Goal: Browse casually

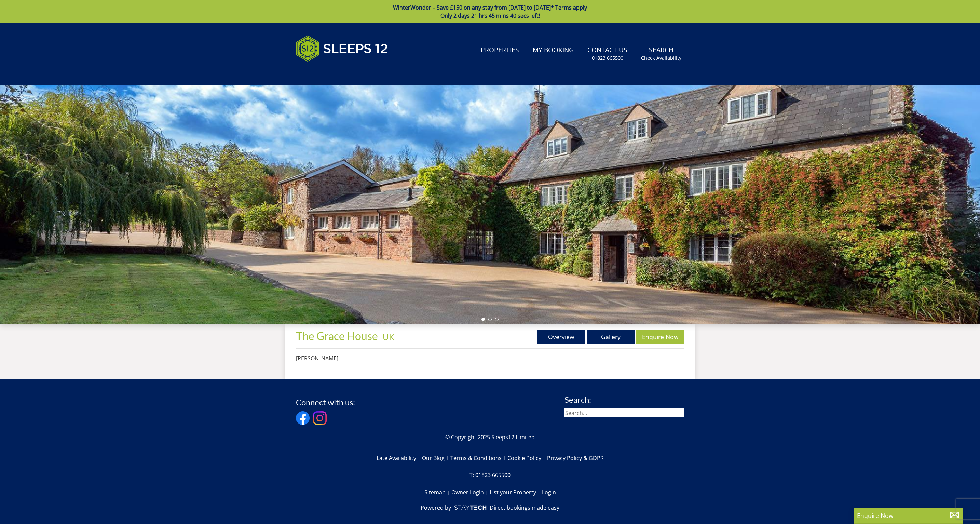
click at [498, 320] on ul at bounding box center [490, 318] width 17 height 3
click at [489, 320] on li at bounding box center [489, 318] width 3 height 3
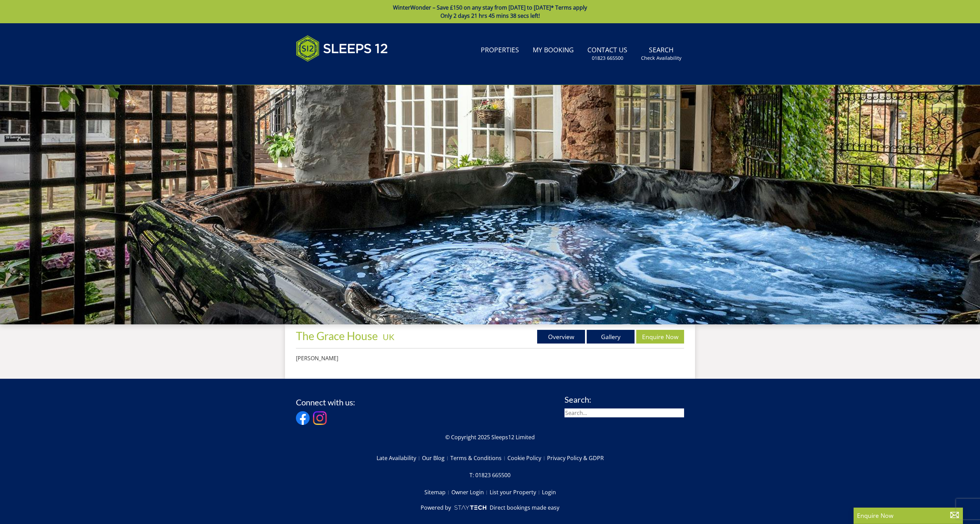
click at [496, 319] on li at bounding box center [496, 318] width 3 height 3
